Goal: Book appointment/travel/reservation

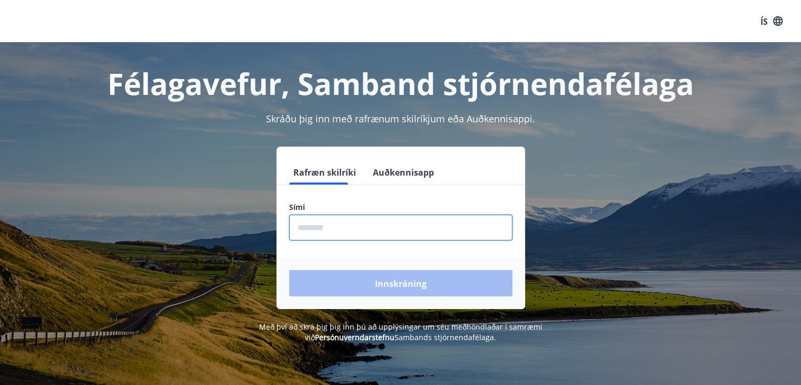
click at [332, 224] on input "phone" at bounding box center [400, 227] width 223 height 26
type input "********"
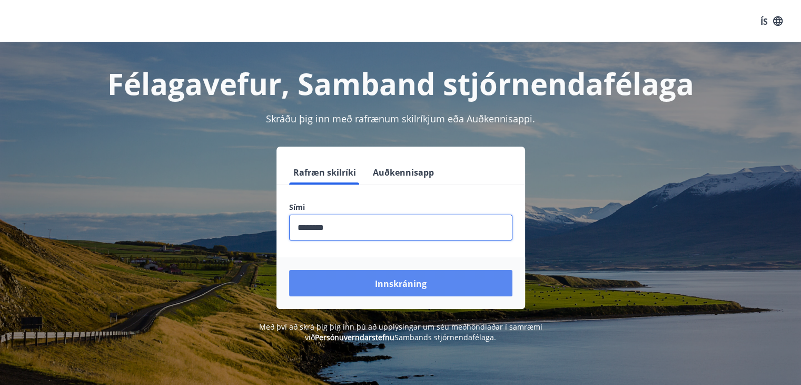
click at [377, 286] on font "Innskráning" at bounding box center [401, 284] width 52 height 12
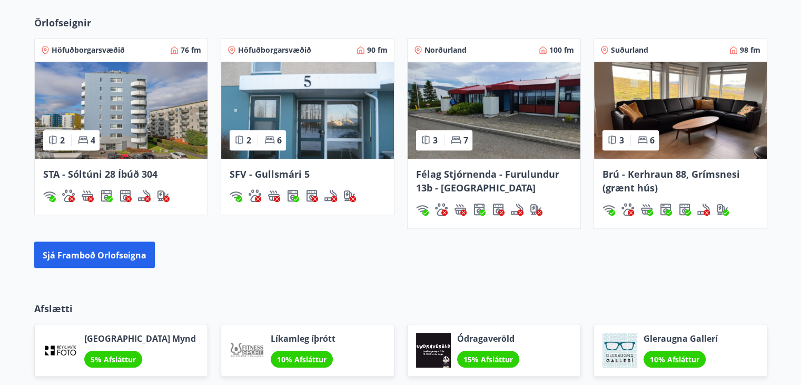
scroll to position [721, 0]
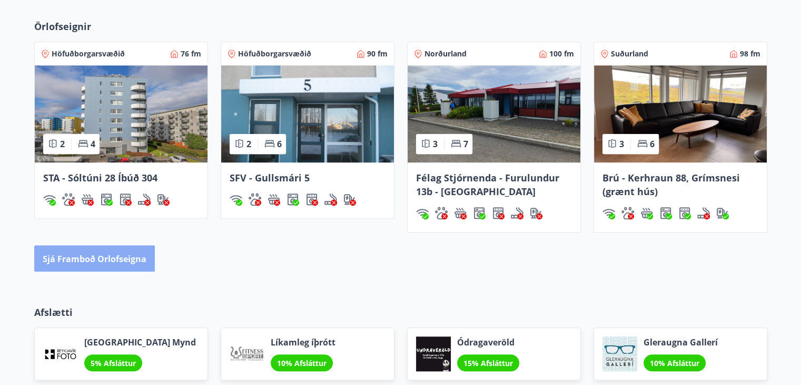
click at [91, 258] on font "Sjá framboð orlofseigna" at bounding box center [95, 259] width 104 height 12
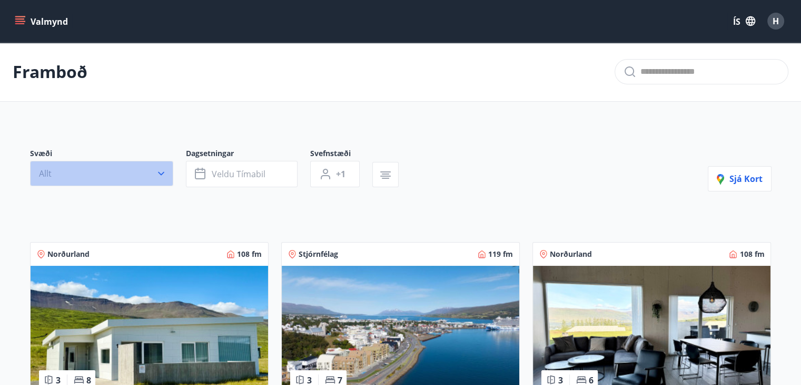
click at [159, 172] on icon "button" at bounding box center [161, 174] width 6 height 4
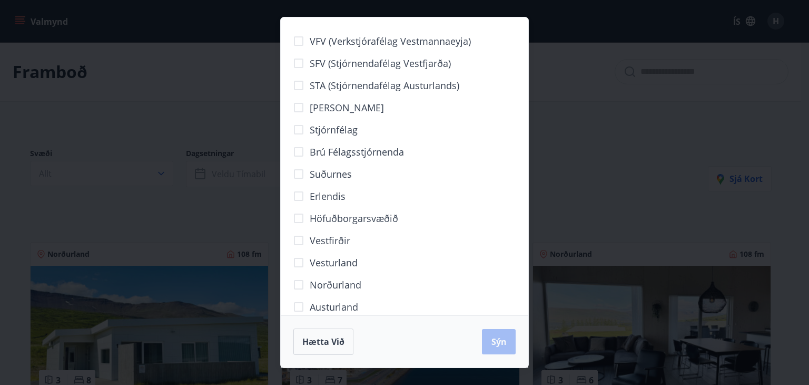
click at [314, 261] on font "Vesturland" at bounding box center [334, 262] width 48 height 13
click at [494, 341] on font "Sýn" at bounding box center [499, 342] width 15 height 12
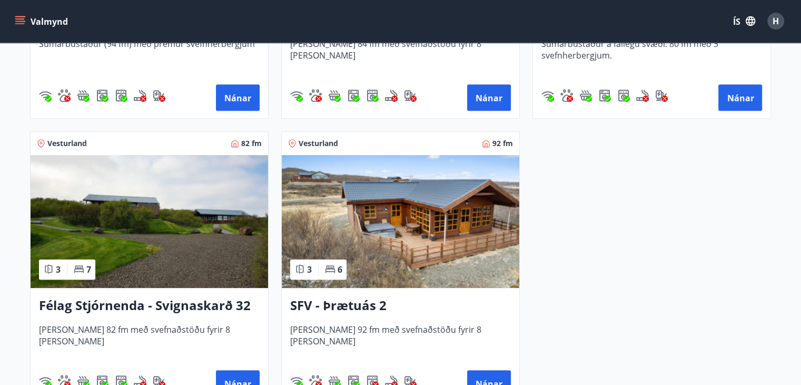
scroll to position [474, 0]
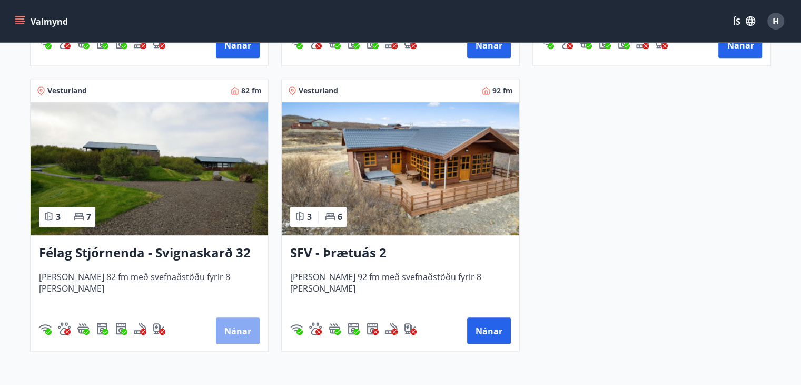
click at [239, 337] on button "Nánar" at bounding box center [238, 330] width 44 height 26
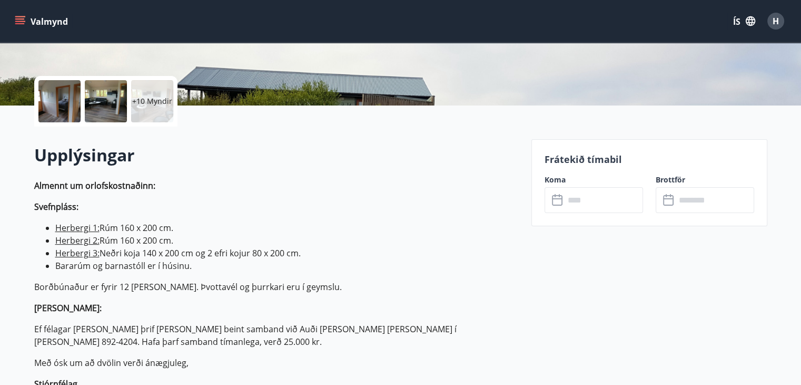
scroll to position [158, 0]
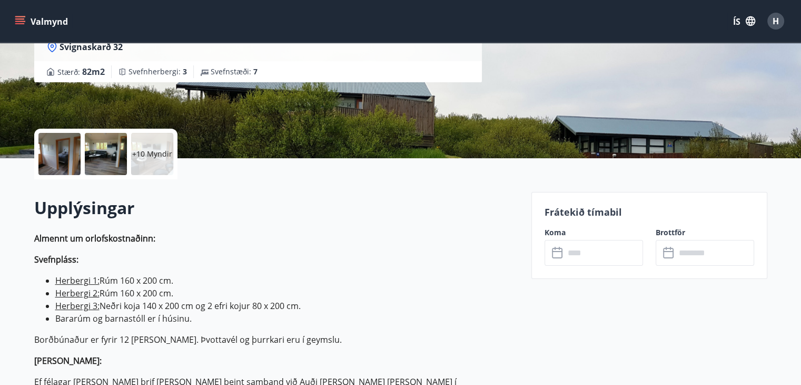
click at [599, 253] on input "text" at bounding box center [604, 253] width 79 height 26
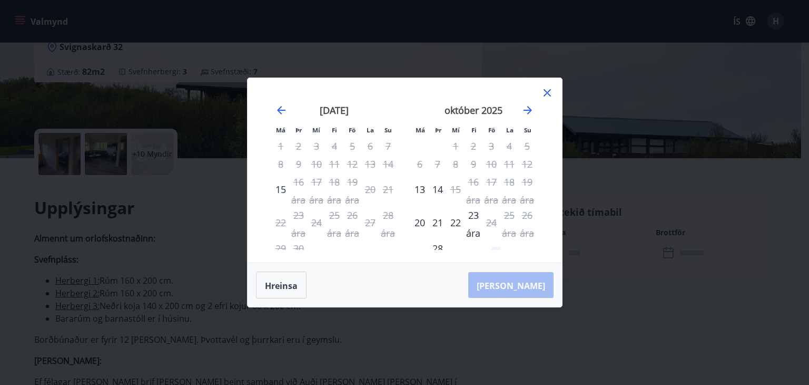
click at [548, 92] on icon at bounding box center [547, 92] width 7 height 7
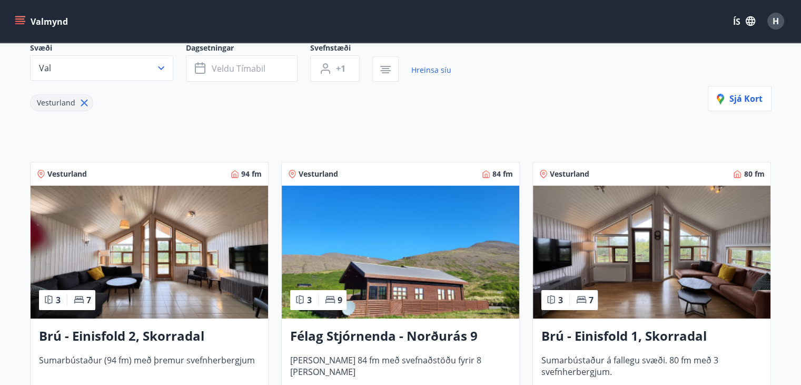
scroll to position [158, 0]
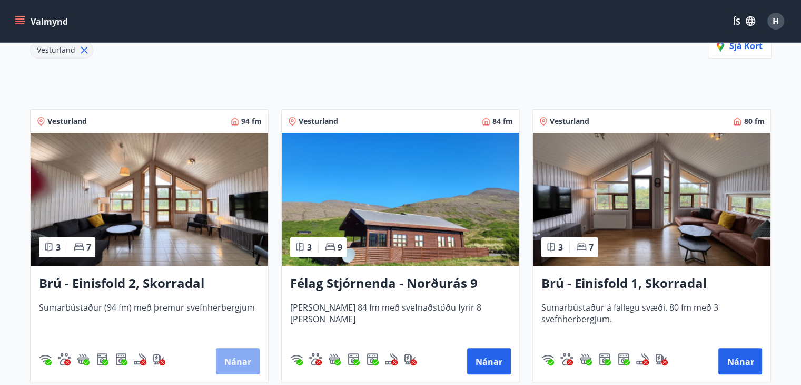
click at [236, 363] on font "Nánar" at bounding box center [237, 362] width 27 height 12
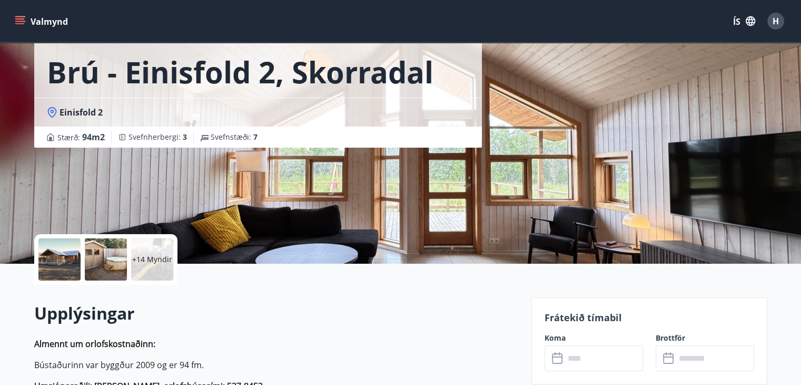
scroll to position [105, 0]
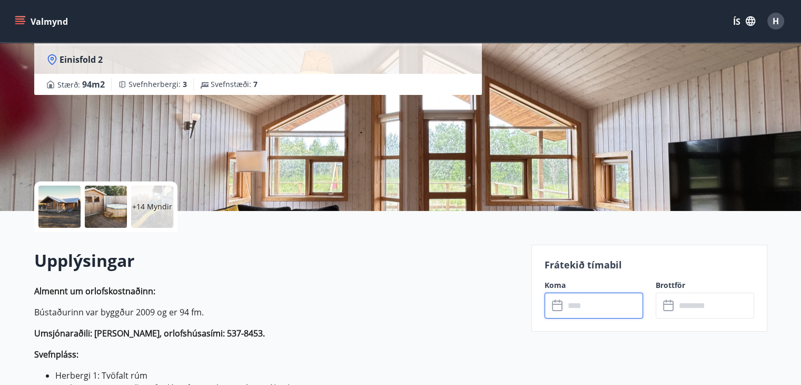
click at [605, 307] on input "text" at bounding box center [604, 305] width 79 height 26
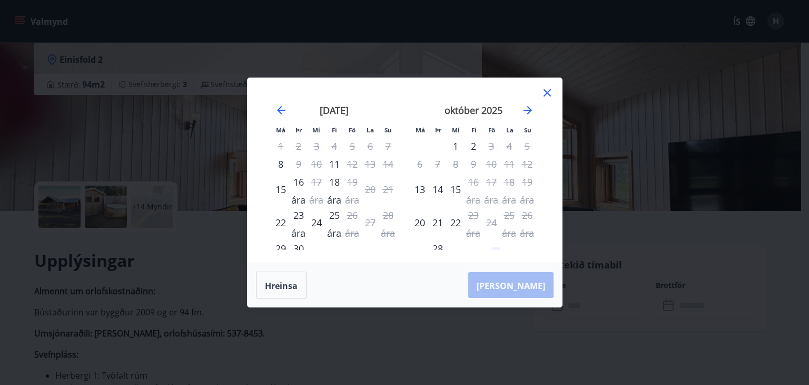
click at [545, 93] on icon at bounding box center [547, 92] width 13 height 13
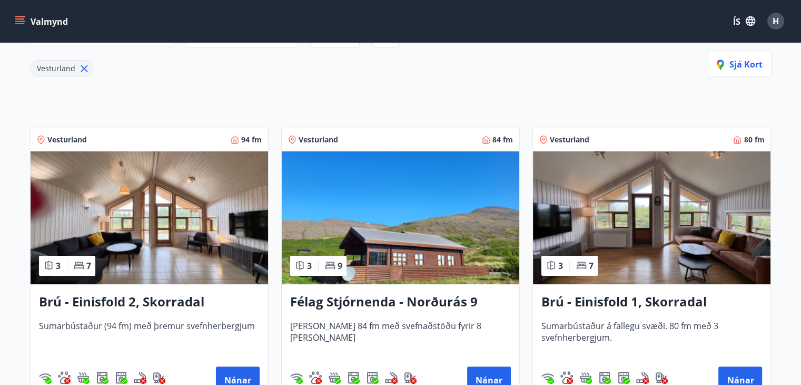
scroll to position [158, 0]
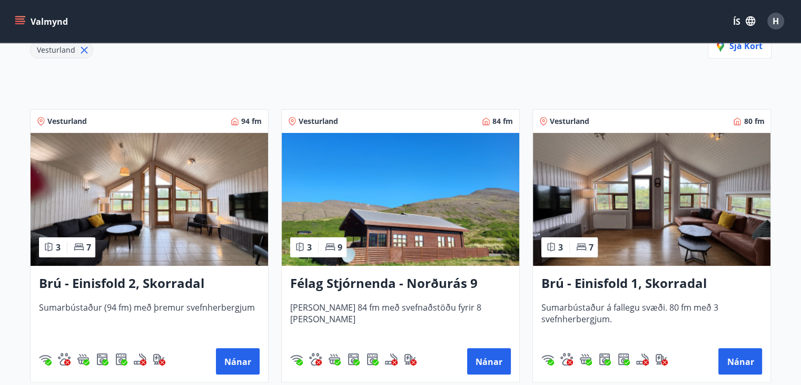
click at [614, 282] on font "Brú - Einisfold 1, Skorradal" at bounding box center [624, 282] width 165 height 17
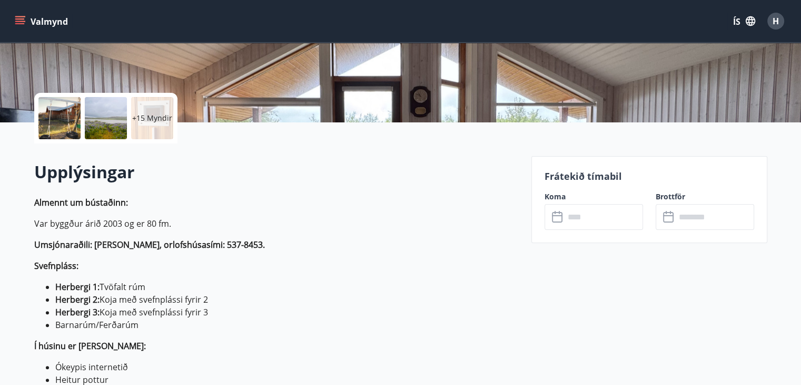
scroll to position [211, 0]
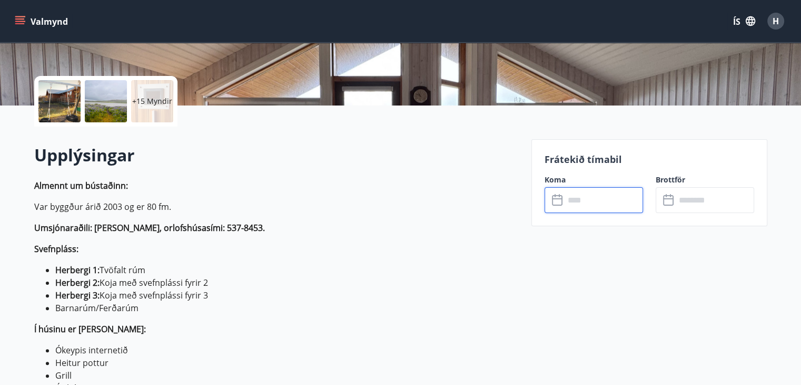
click at [611, 208] on input "text" at bounding box center [604, 200] width 79 height 26
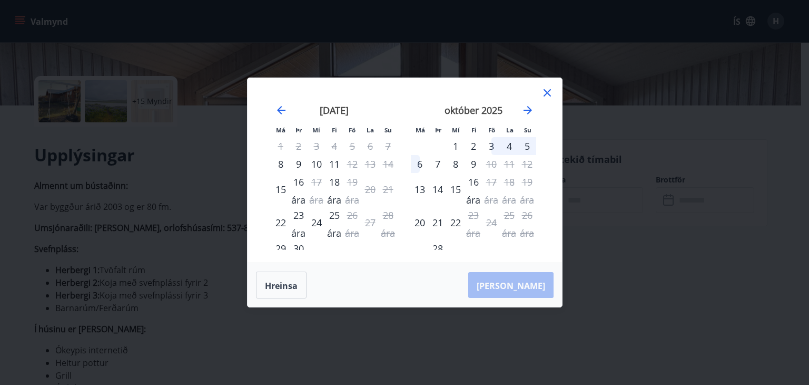
click at [550, 91] on icon at bounding box center [547, 92] width 13 height 13
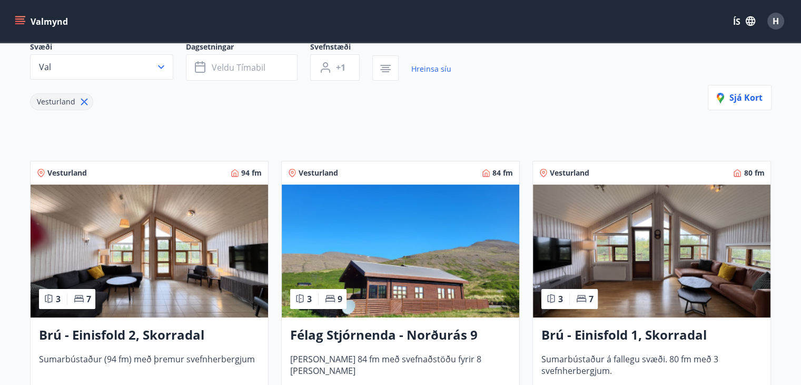
scroll to position [159, 0]
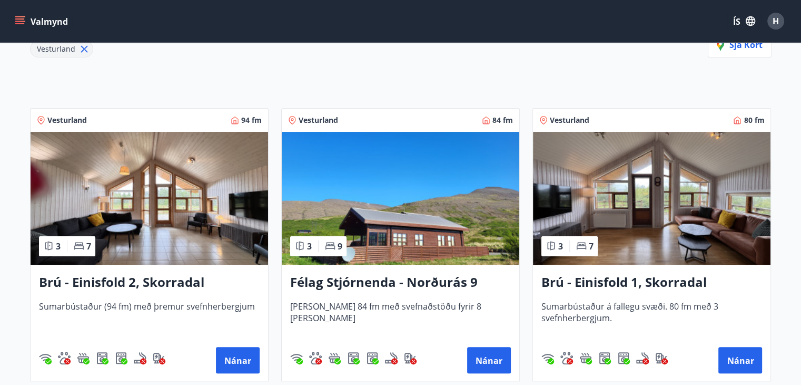
click at [373, 283] on font "Félag Stjórnenda - Norðurás 9" at bounding box center [384, 281] width 188 height 17
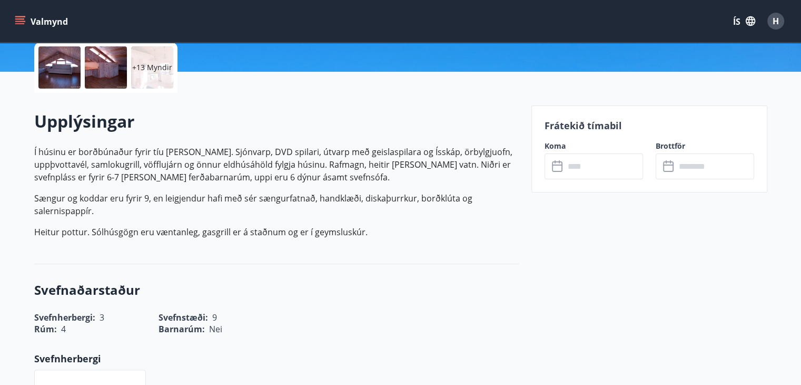
scroll to position [263, 0]
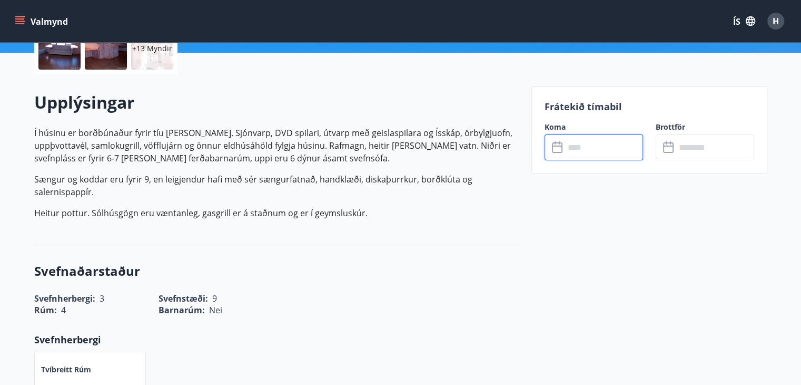
click at [593, 145] on input "text" at bounding box center [604, 147] width 79 height 26
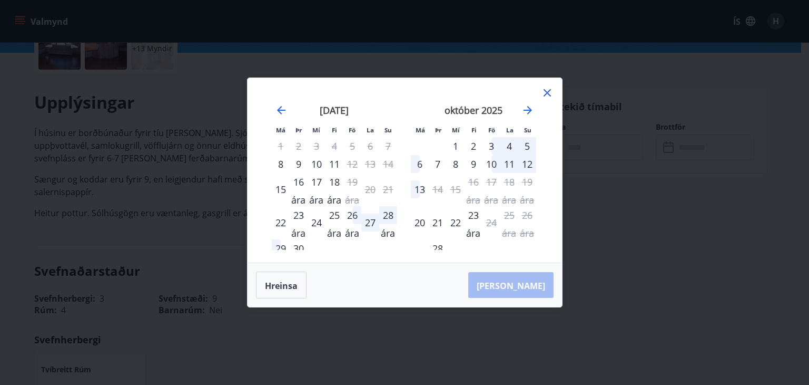
click at [545, 95] on icon at bounding box center [547, 92] width 7 height 7
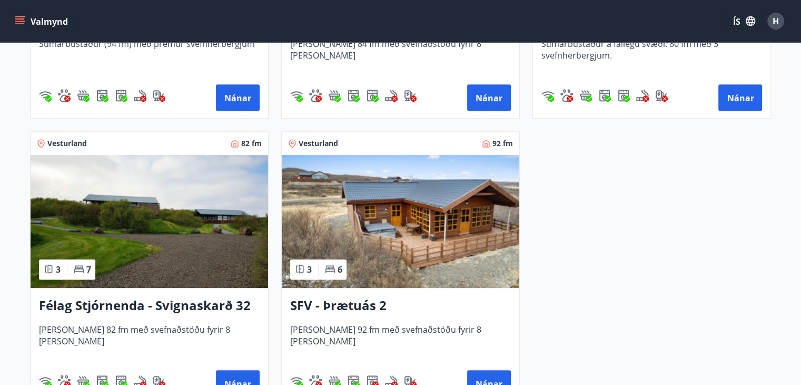
scroll to position [474, 0]
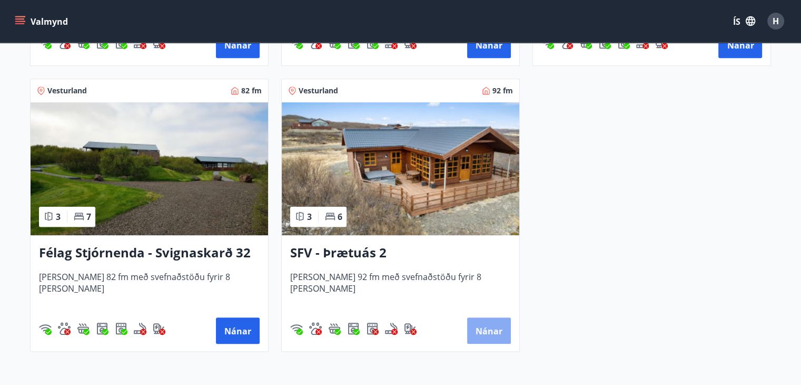
click at [492, 331] on font "Nánar" at bounding box center [489, 331] width 27 height 12
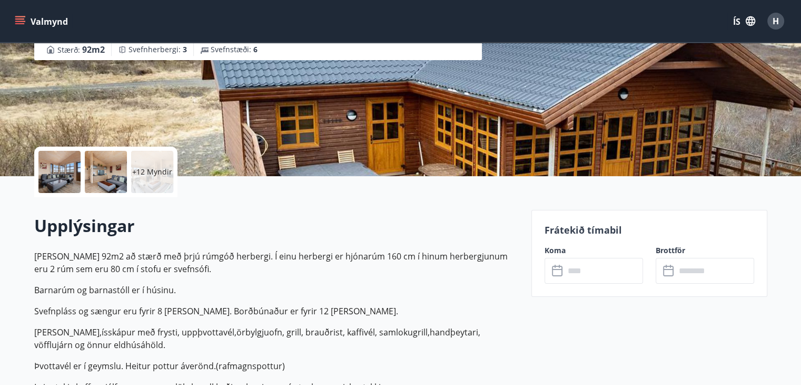
scroll to position [158, 0]
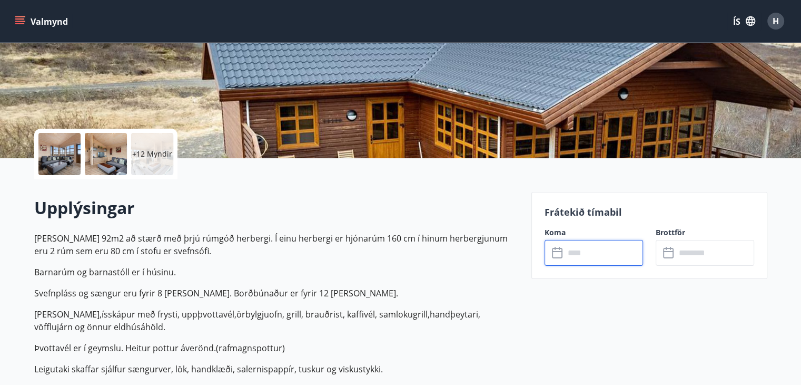
click at [598, 253] on input "text" at bounding box center [604, 253] width 79 height 26
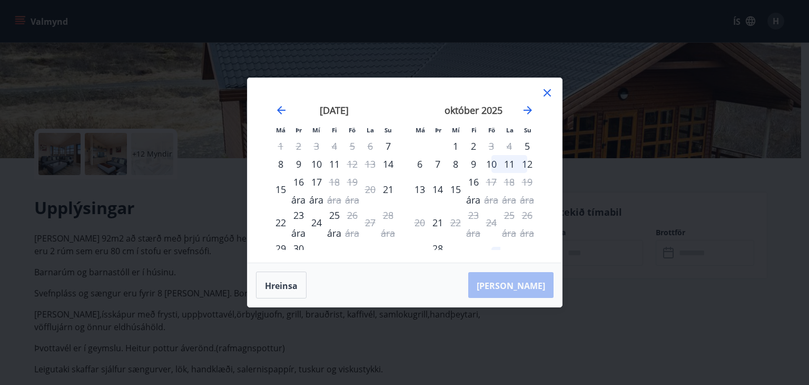
click at [546, 94] on icon at bounding box center [547, 92] width 7 height 7
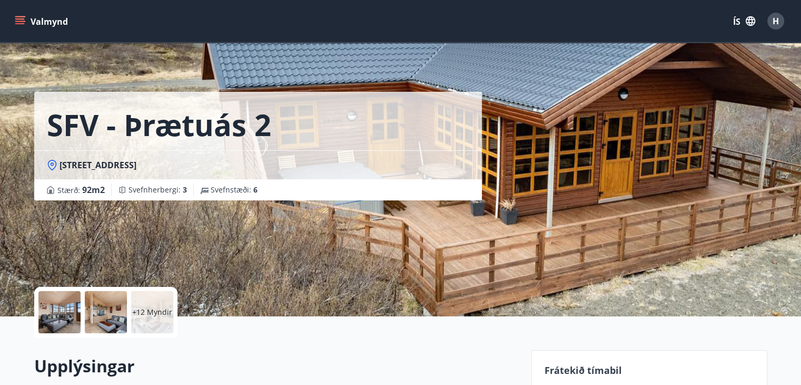
scroll to position [0, 0]
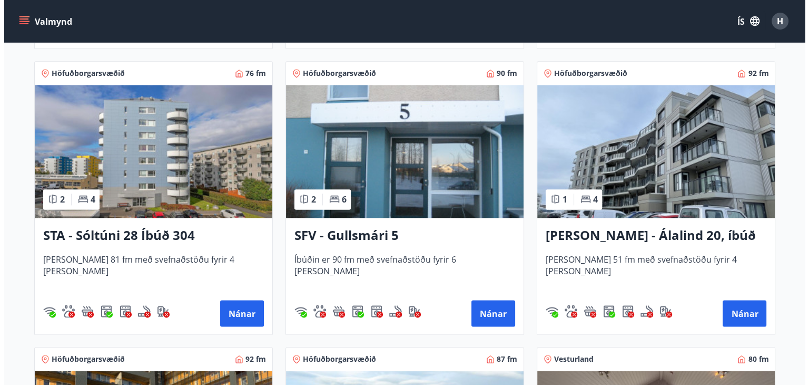
scroll to position [1317, 0]
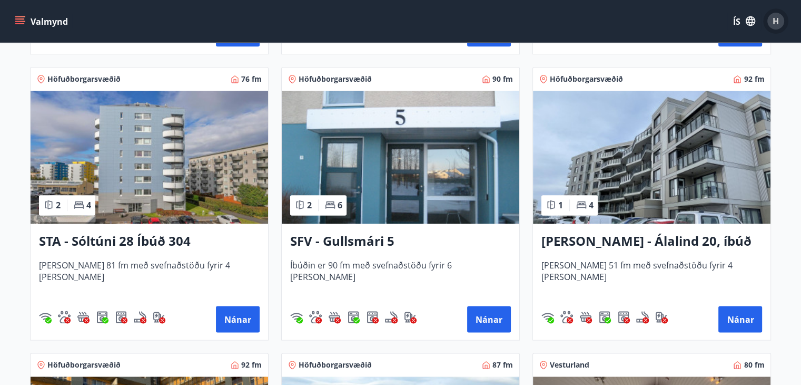
click at [773, 24] on font "H" at bounding box center [776, 21] width 6 height 12
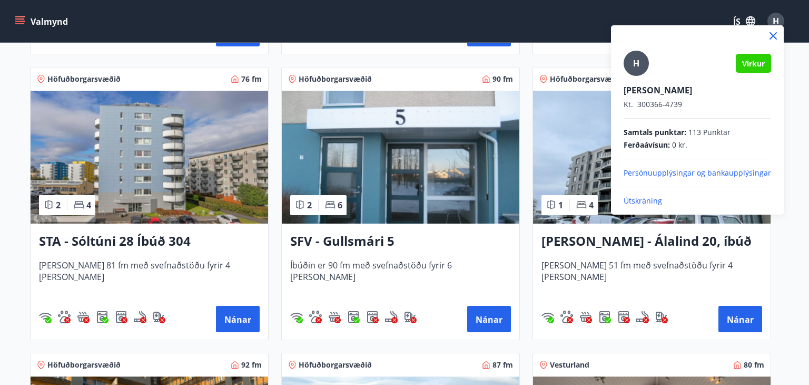
click at [634, 199] on font "Útskráning" at bounding box center [643, 200] width 38 height 10
